Goal: Task Accomplishment & Management: Manage account settings

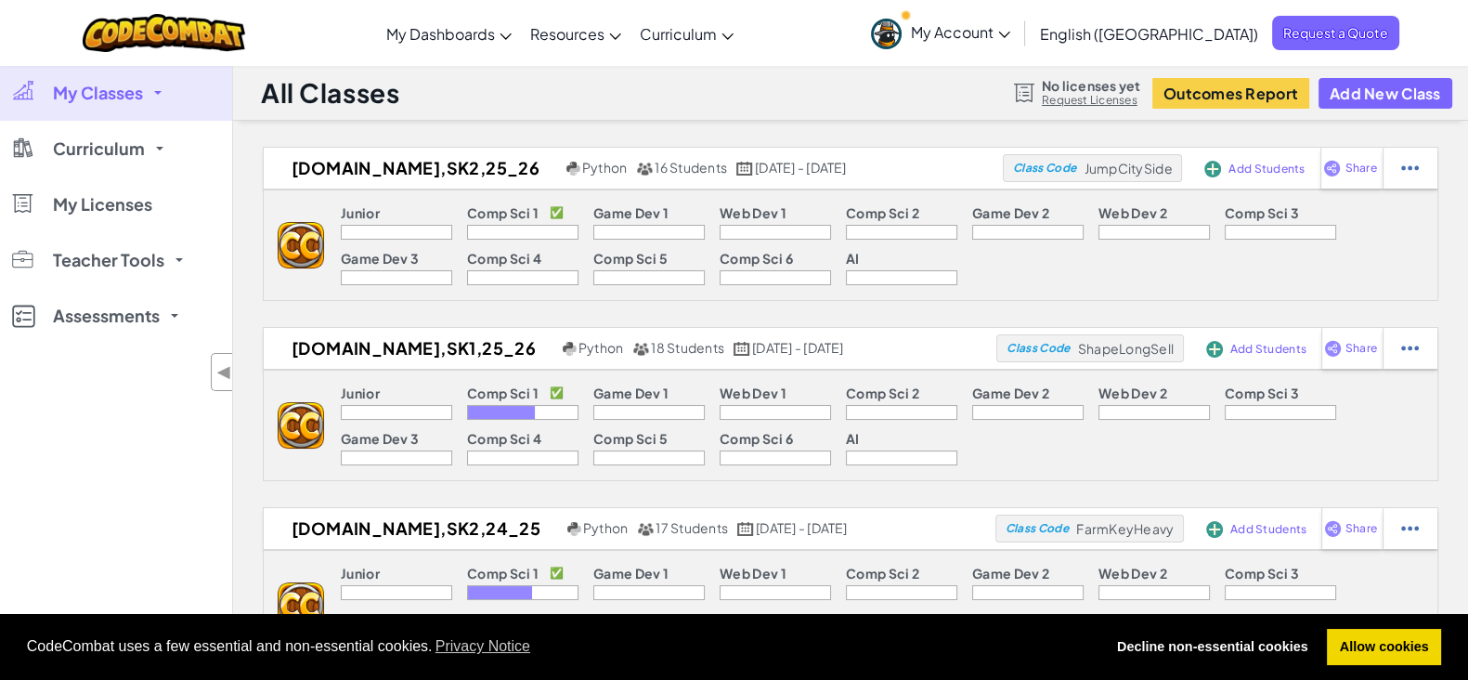
click at [1010, 27] on span "My Account" at bounding box center [960, 32] width 99 height 20
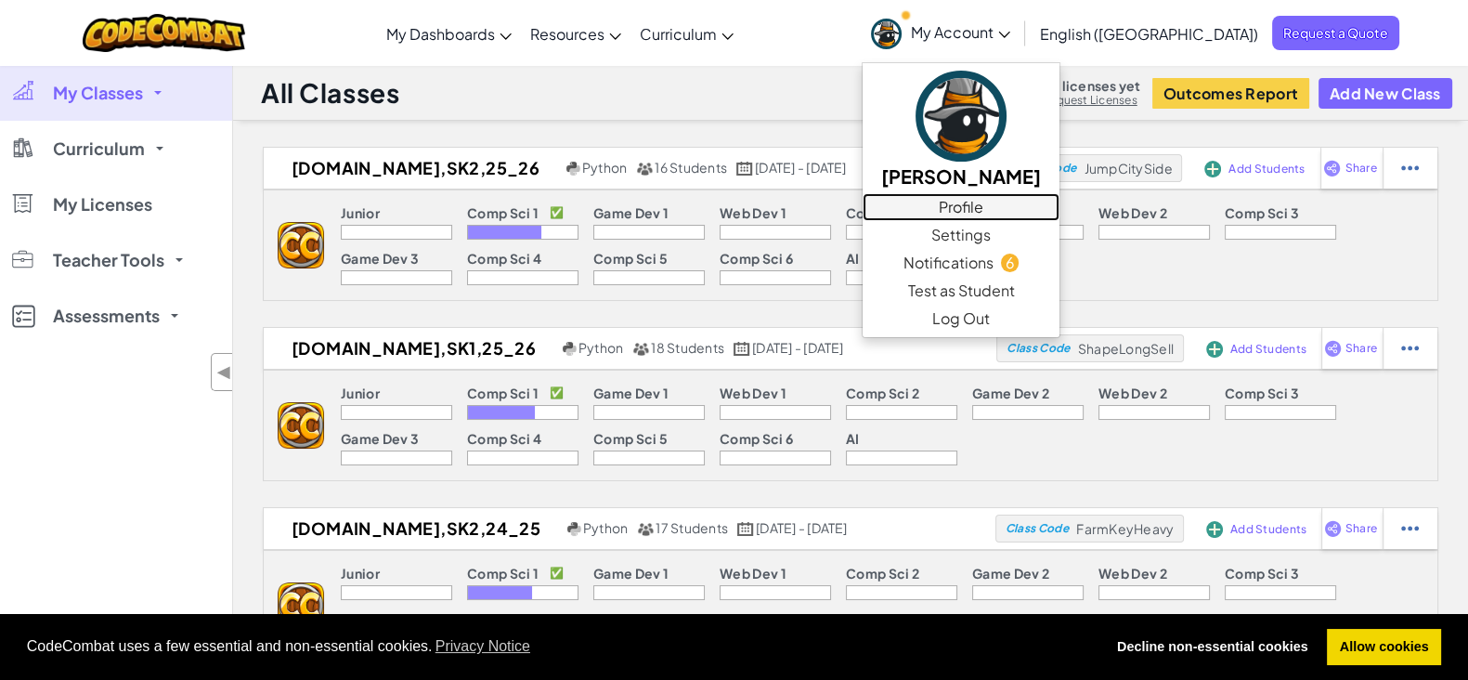
click at [1060, 208] on link "Profile" at bounding box center [961, 207] width 197 height 28
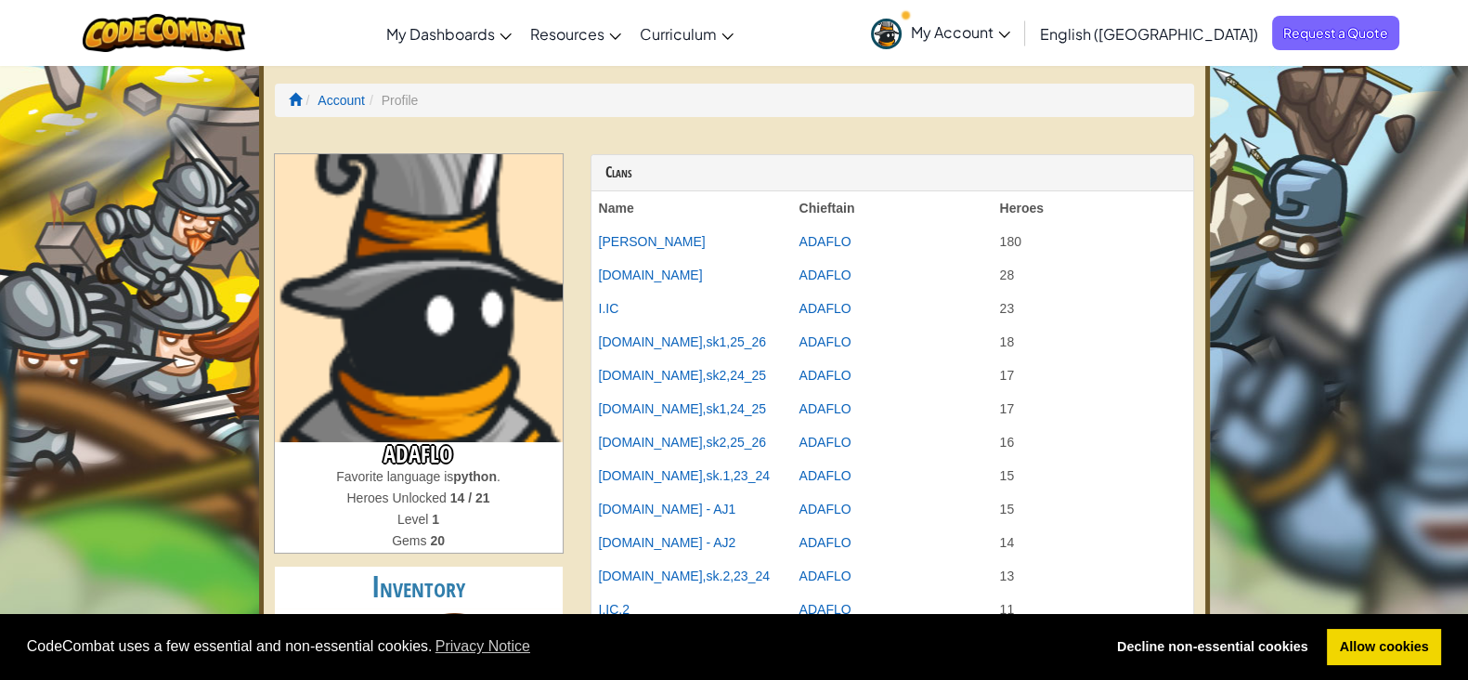
click at [1010, 39] on span "My Account" at bounding box center [960, 32] width 99 height 20
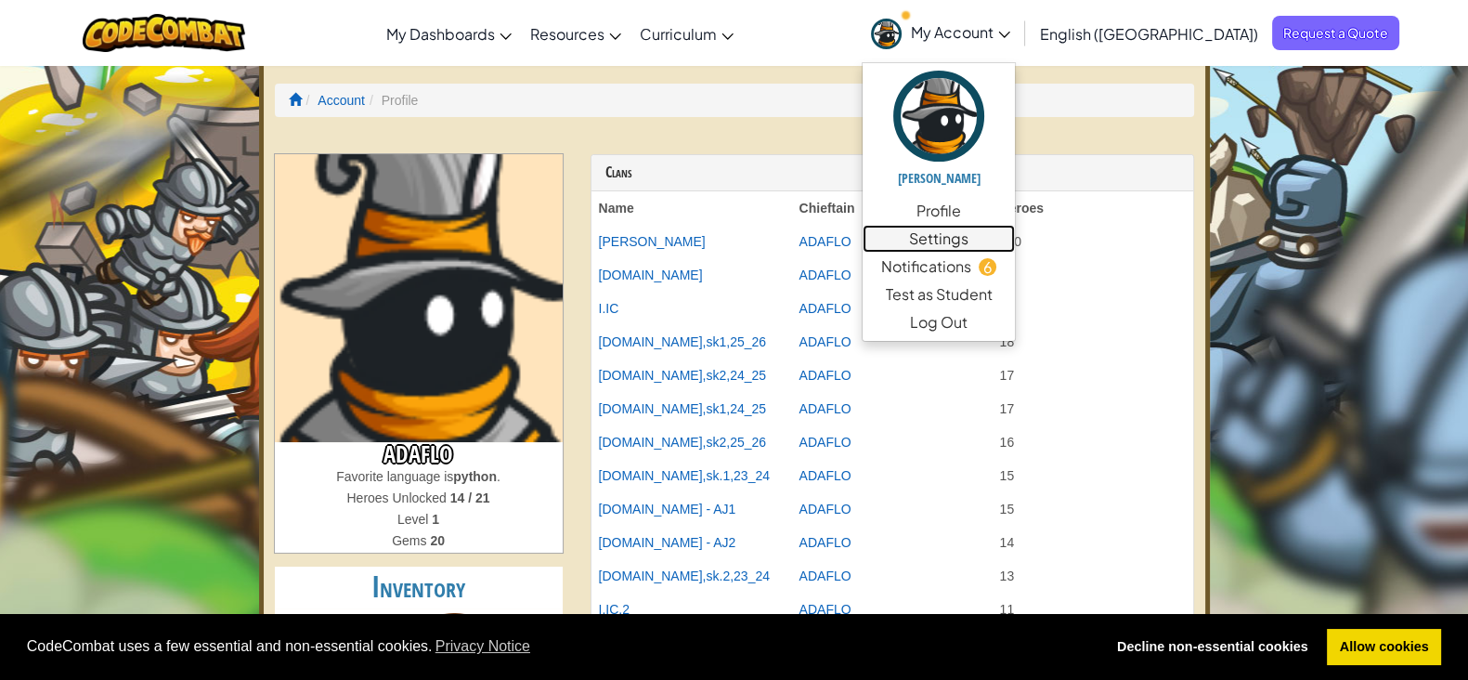
click at [1015, 241] on link "Settings" at bounding box center [939, 239] width 152 height 28
